Goal: Task Accomplishment & Management: Complete application form

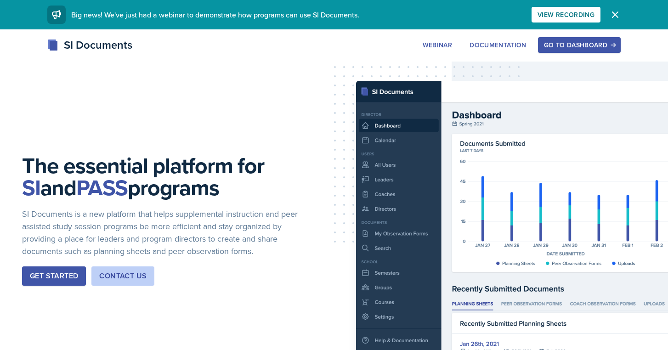
click at [570, 46] on div "Go to Dashboard" at bounding box center [579, 44] width 71 height 7
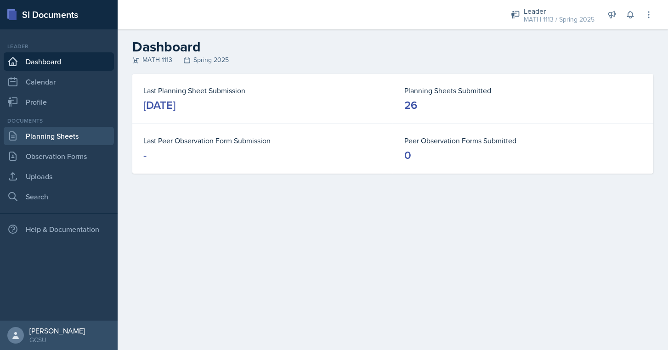
click at [56, 137] on link "Planning Sheets" at bounding box center [59, 136] width 110 height 18
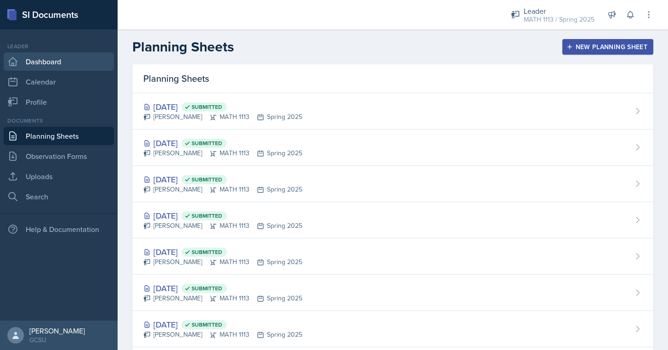
click at [58, 63] on link "Dashboard" at bounding box center [59, 61] width 110 height 18
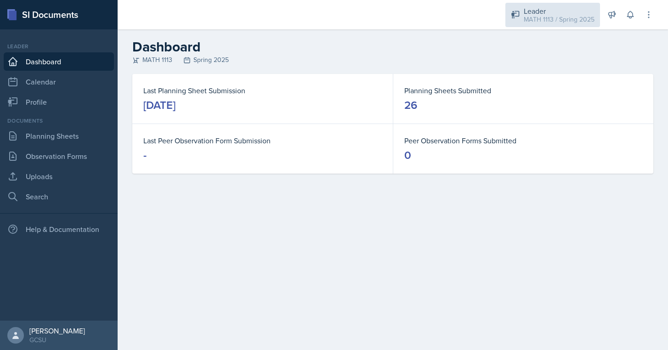
click at [546, 21] on div "MATH 1113 / Spring 2025" at bounding box center [559, 20] width 71 height 10
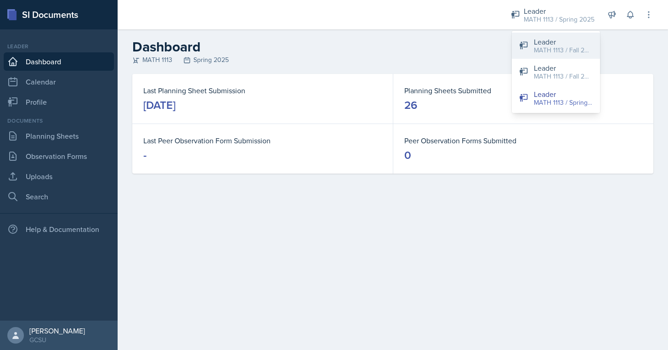
click at [550, 49] on div "MATH 1113 / Fall 2025" at bounding box center [563, 50] width 59 height 10
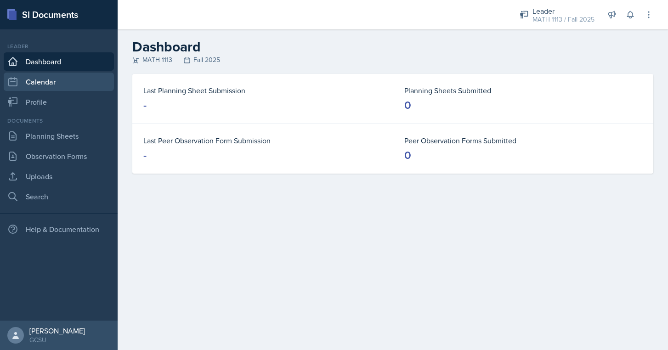
click at [58, 83] on link "Calendar" at bounding box center [59, 82] width 110 height 18
select select "6"
select select "PM"
select select "6"
select select "30"
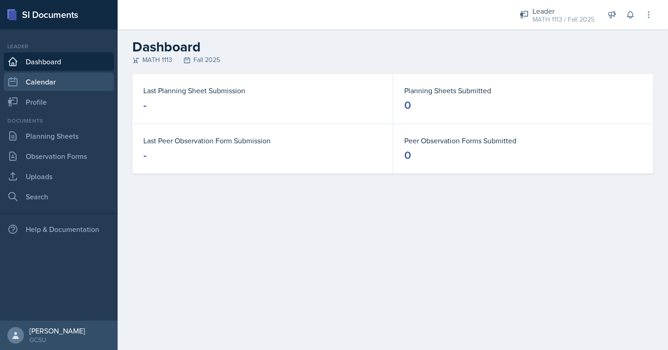
select select "PM"
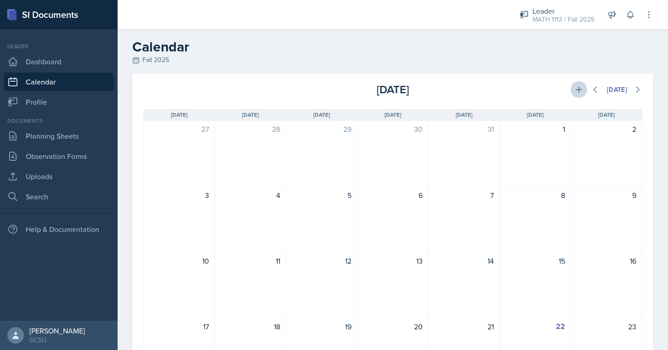
click at [580, 90] on icon at bounding box center [578, 89] width 9 height 9
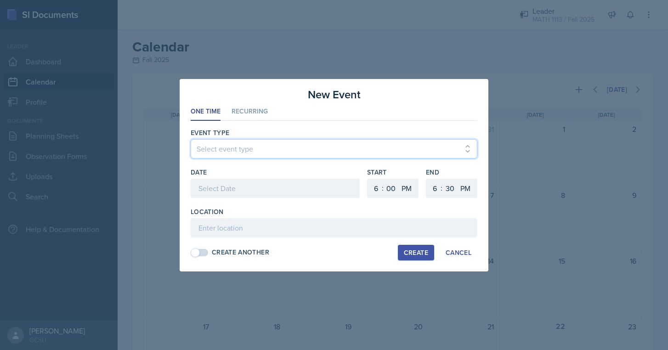
select select "700c1d41-4793-48d3-8616-e09499dfb71d"
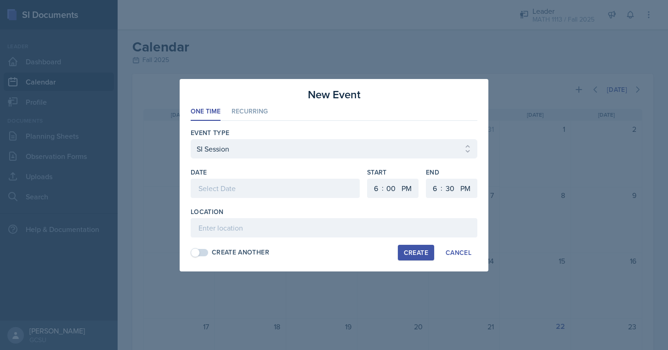
click at [213, 184] on div at bounding box center [275, 188] width 169 height 19
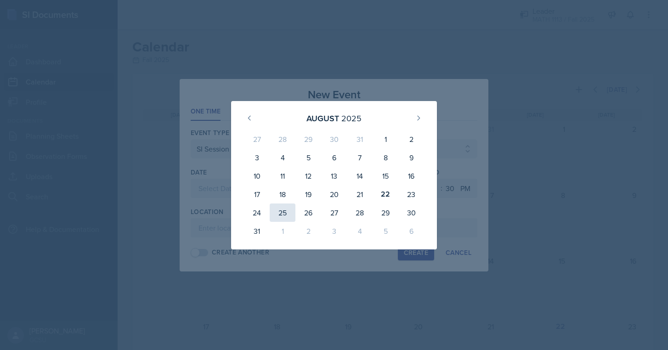
click at [280, 210] on div "25" at bounding box center [283, 213] width 26 height 18
type input "[DATE]"
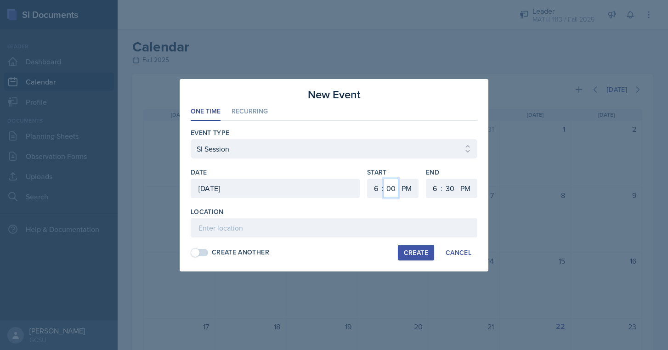
select select "30"
select select "8"
select select "0"
click at [267, 218] on input at bounding box center [334, 227] width 287 height 19
type input "Arts and Science 164"
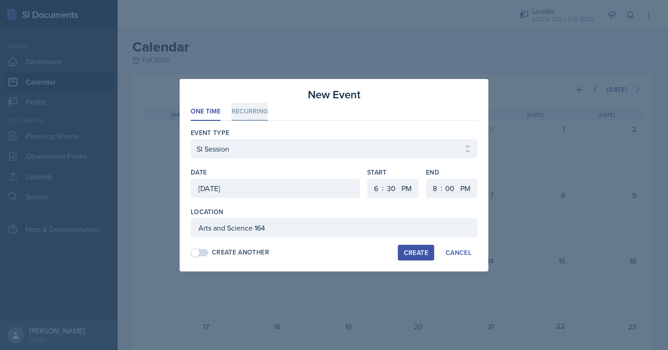
click at [259, 115] on li "Recurring" at bounding box center [250, 112] width 36 height 18
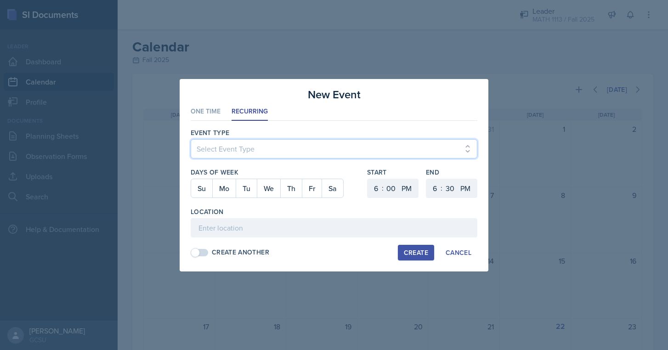
select select "700c1d41-4793-48d3-8616-e09499dfb71d"
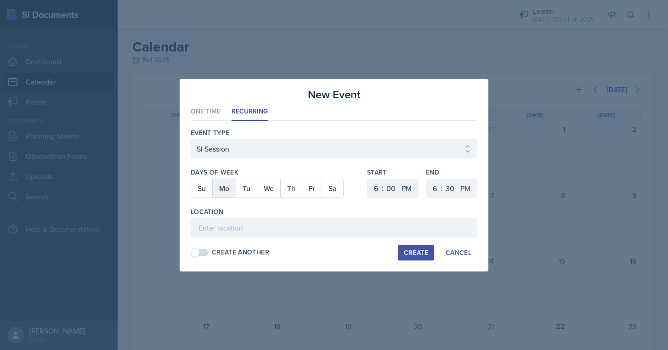
click at [223, 190] on button "Mo" at bounding box center [223, 188] width 23 height 18
click at [237, 190] on button "Tu" at bounding box center [246, 188] width 21 height 18
select select "6"
select select "30"
select select "8"
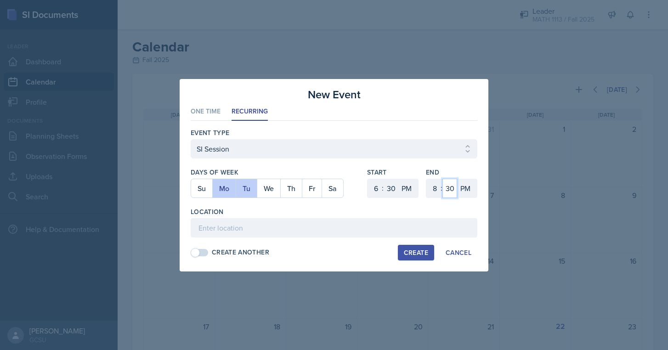
select select "0"
click at [311, 237] on input at bounding box center [334, 227] width 287 height 19
type input "Arts and Science 164"
click at [412, 250] on div "Create" at bounding box center [416, 252] width 24 height 7
select select
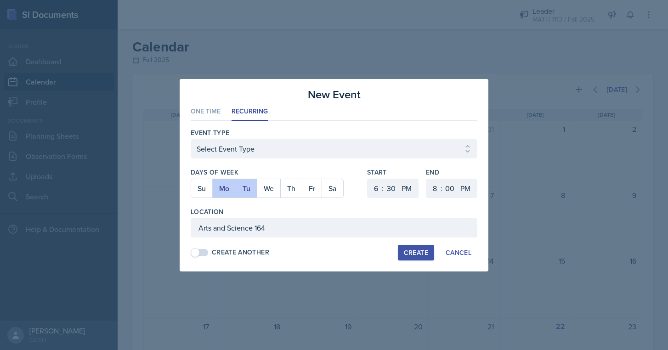
select select "0"
select select "6"
select select "30"
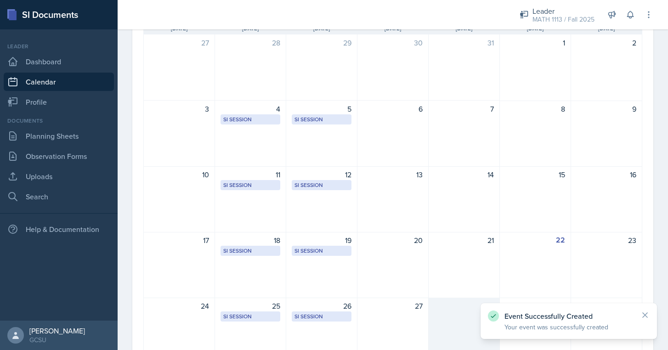
scroll to position [102, 0]
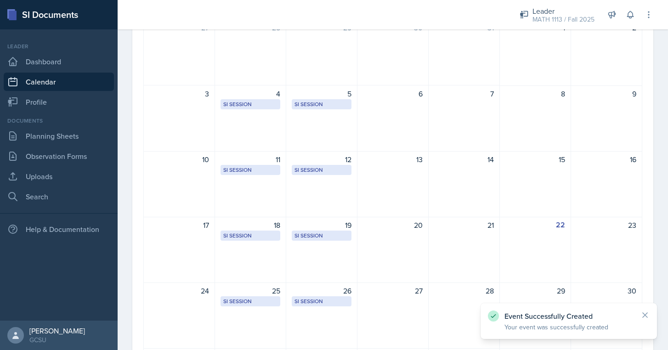
click at [649, 316] on icon at bounding box center [645, 315] width 9 height 9
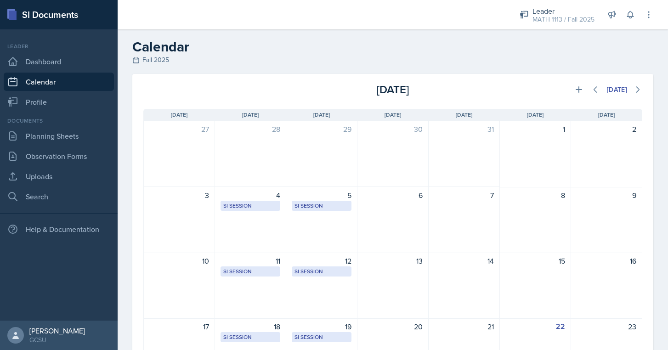
scroll to position [0, 0]
click at [633, 91] on button at bounding box center [638, 89] width 17 height 17
